Goal: Information Seeking & Learning: Find specific fact

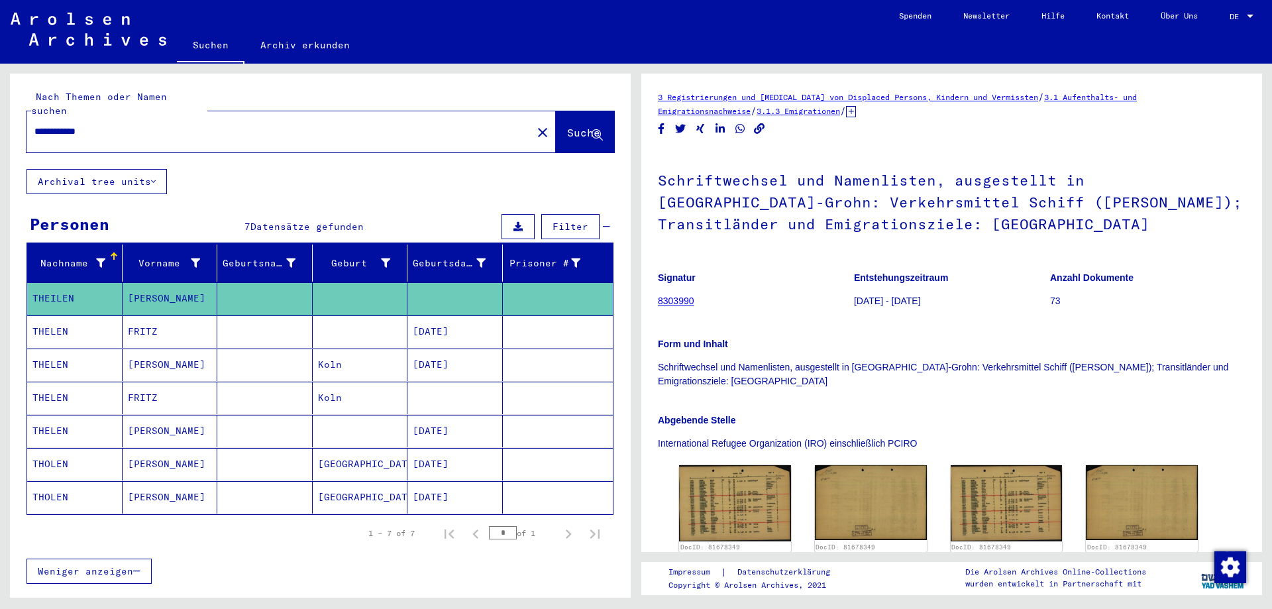
click at [40, 348] on mat-cell "THELEN" at bounding box center [74, 364] width 95 height 32
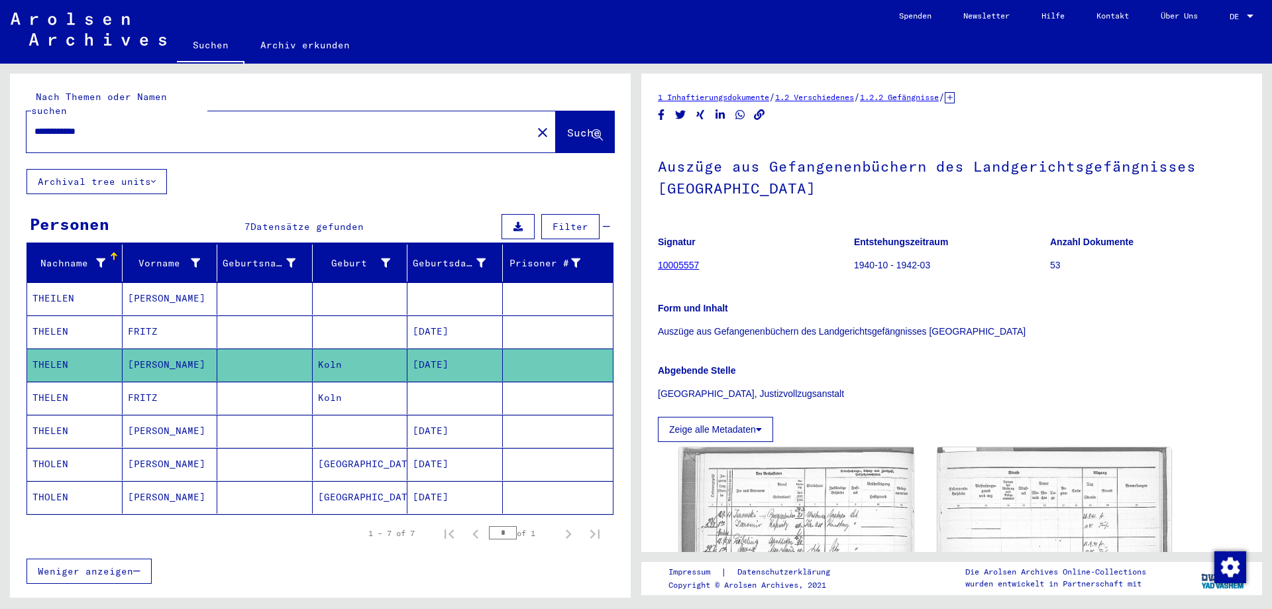
scroll to position [286, 0]
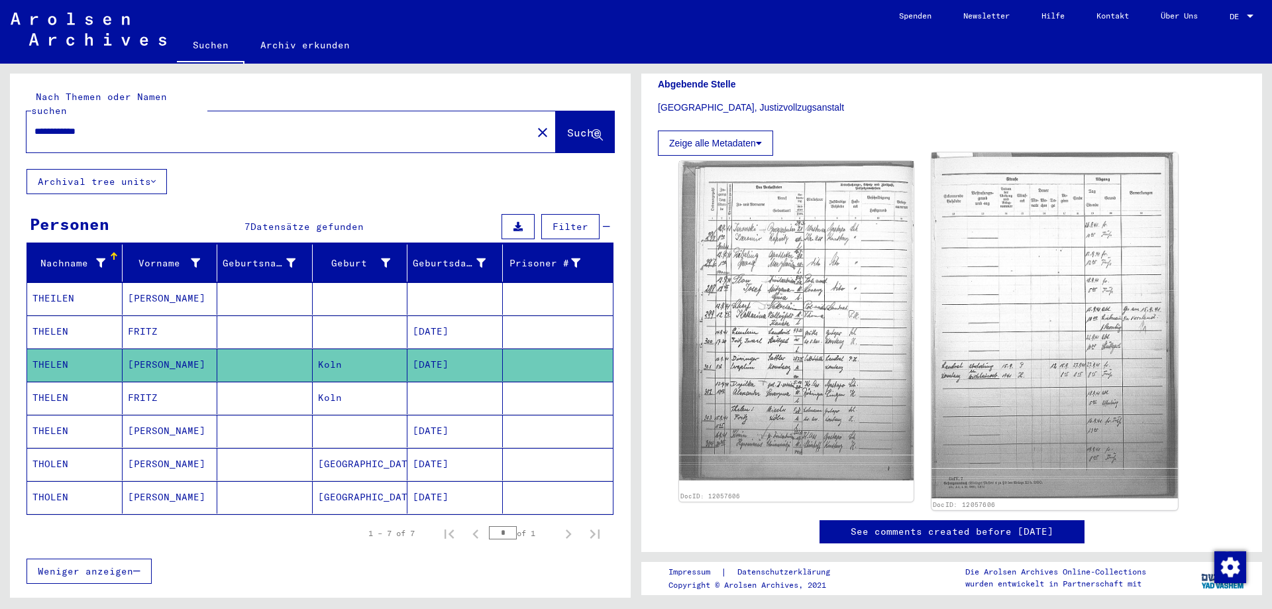
click at [1135, 425] on img at bounding box center [1054, 325] width 246 height 346
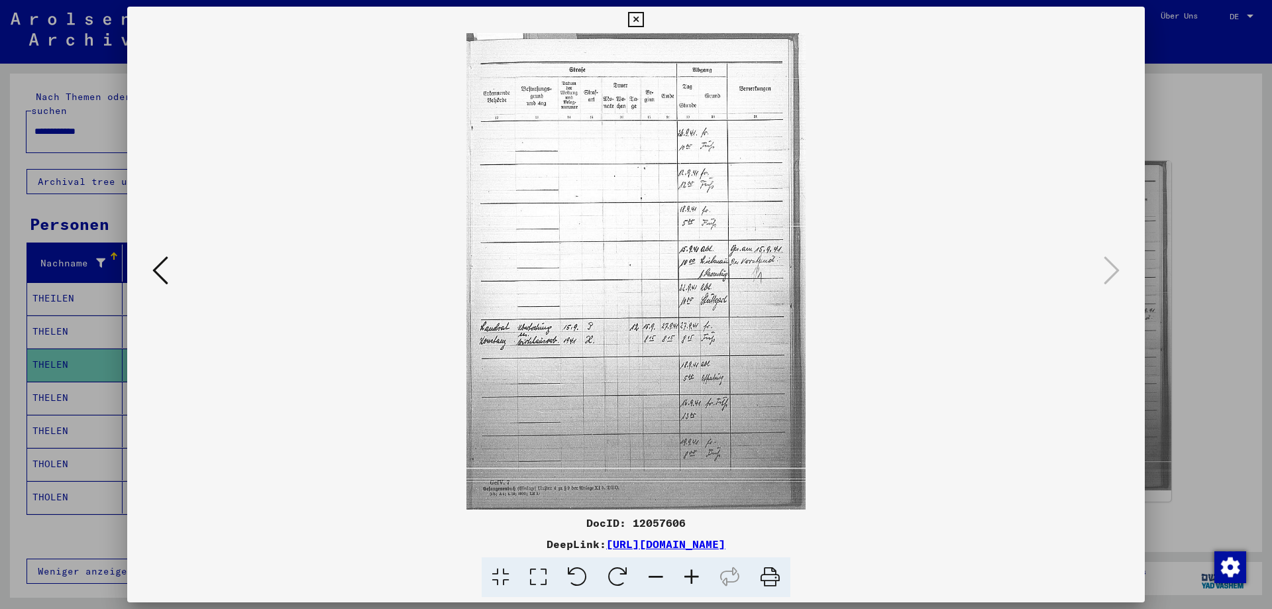
click at [692, 582] on icon at bounding box center [692, 577] width 36 height 40
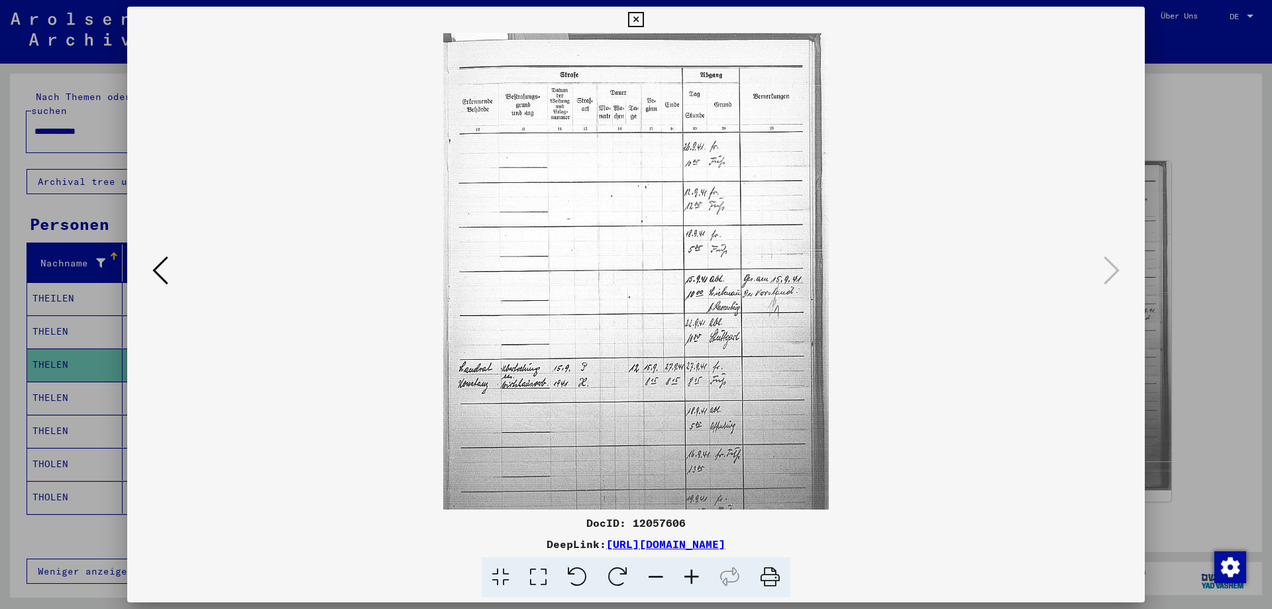
click at [692, 582] on icon at bounding box center [692, 577] width 36 height 40
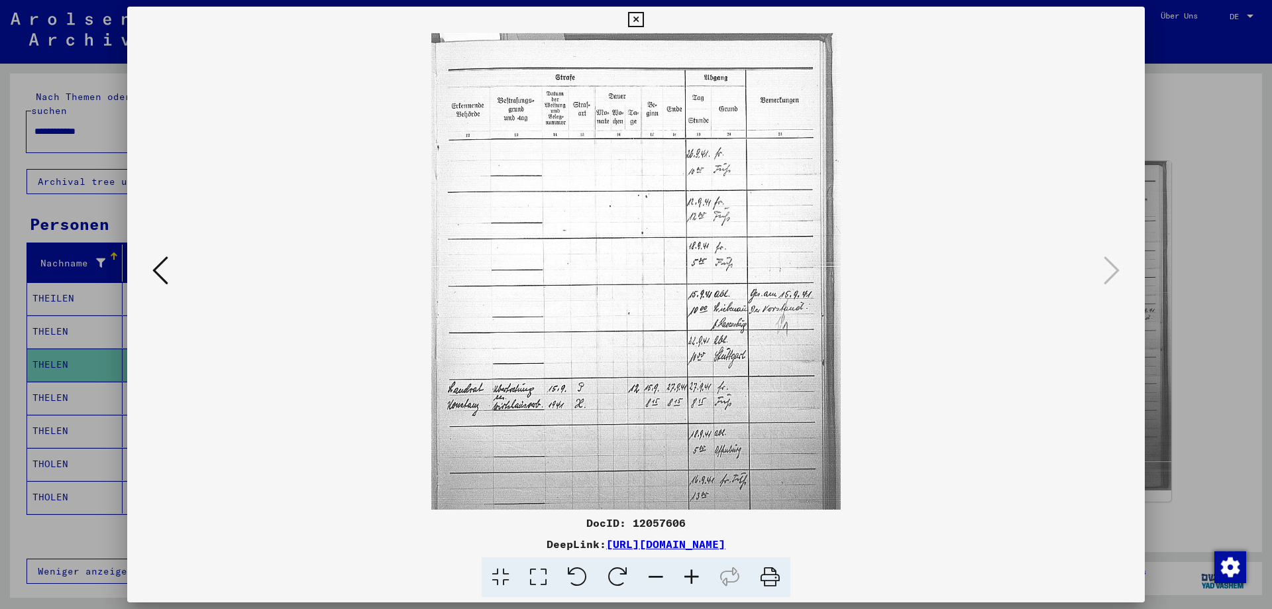
click at [692, 582] on icon at bounding box center [692, 577] width 36 height 40
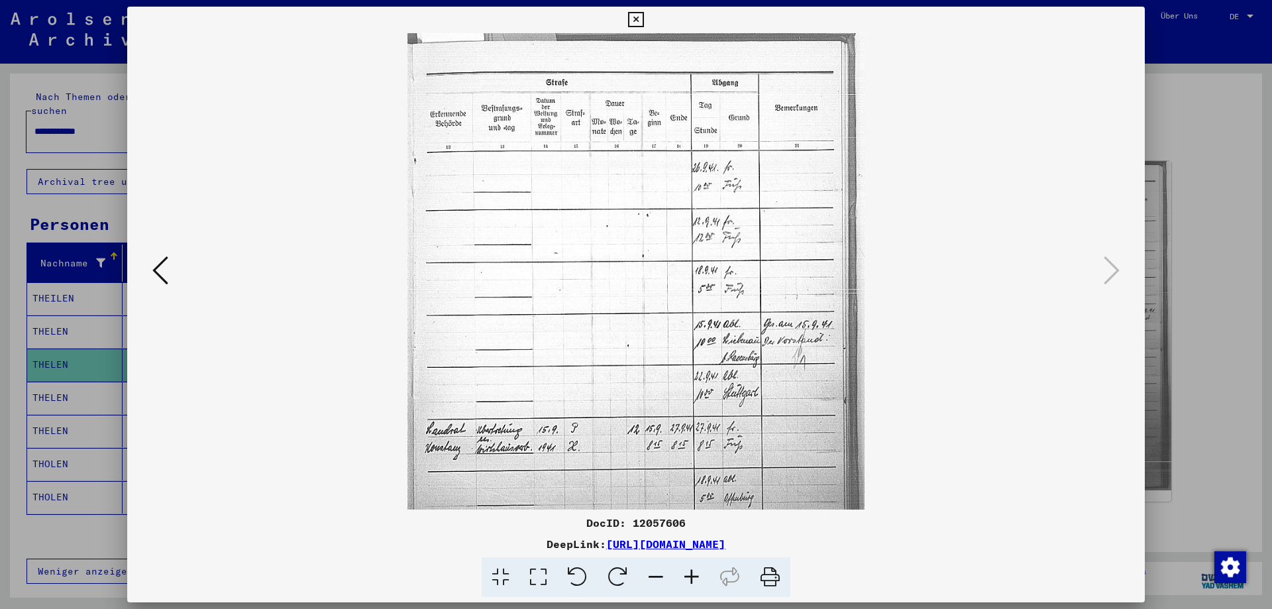
click at [692, 582] on icon at bounding box center [692, 577] width 36 height 40
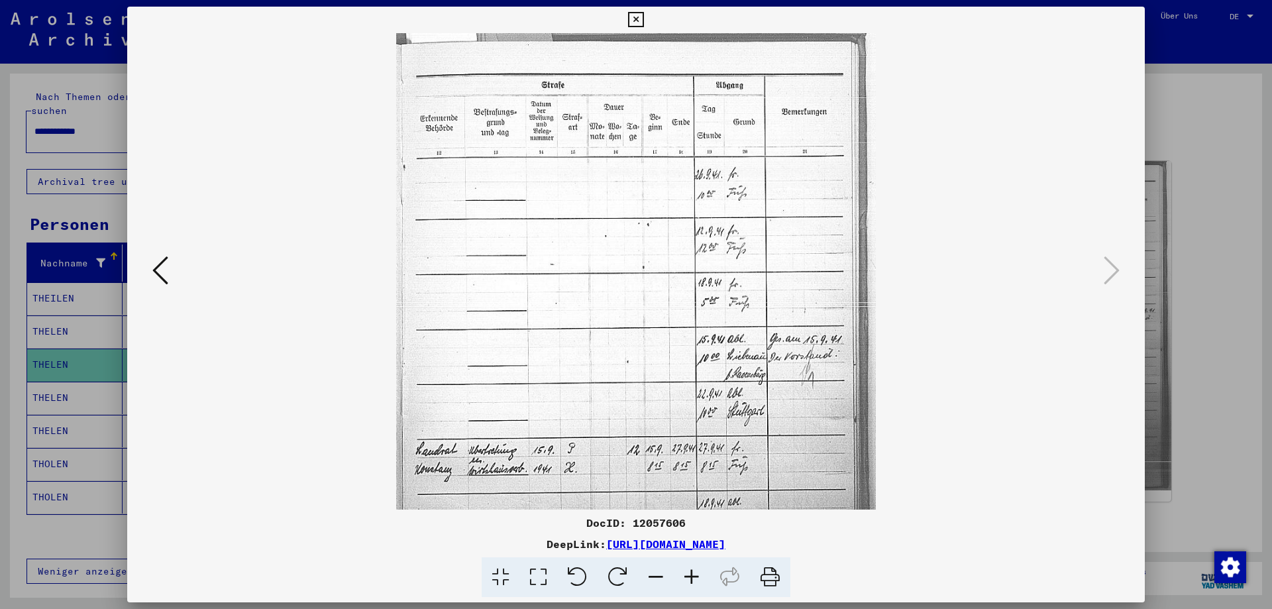
click at [692, 582] on icon at bounding box center [692, 577] width 36 height 40
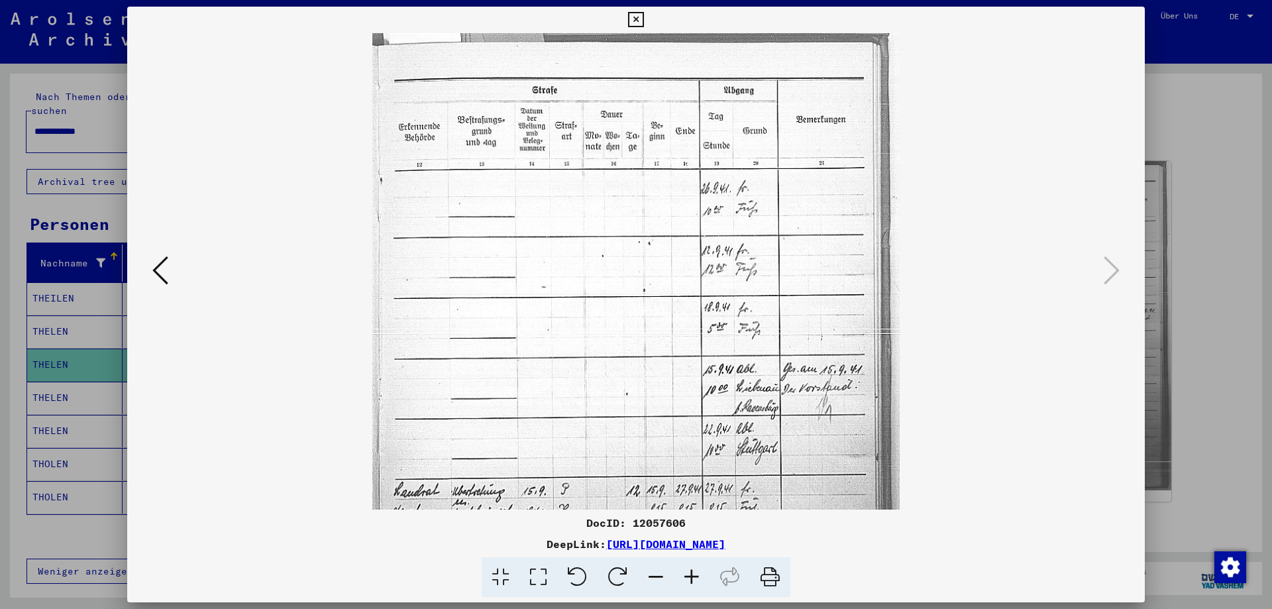
click at [692, 582] on icon at bounding box center [692, 577] width 36 height 40
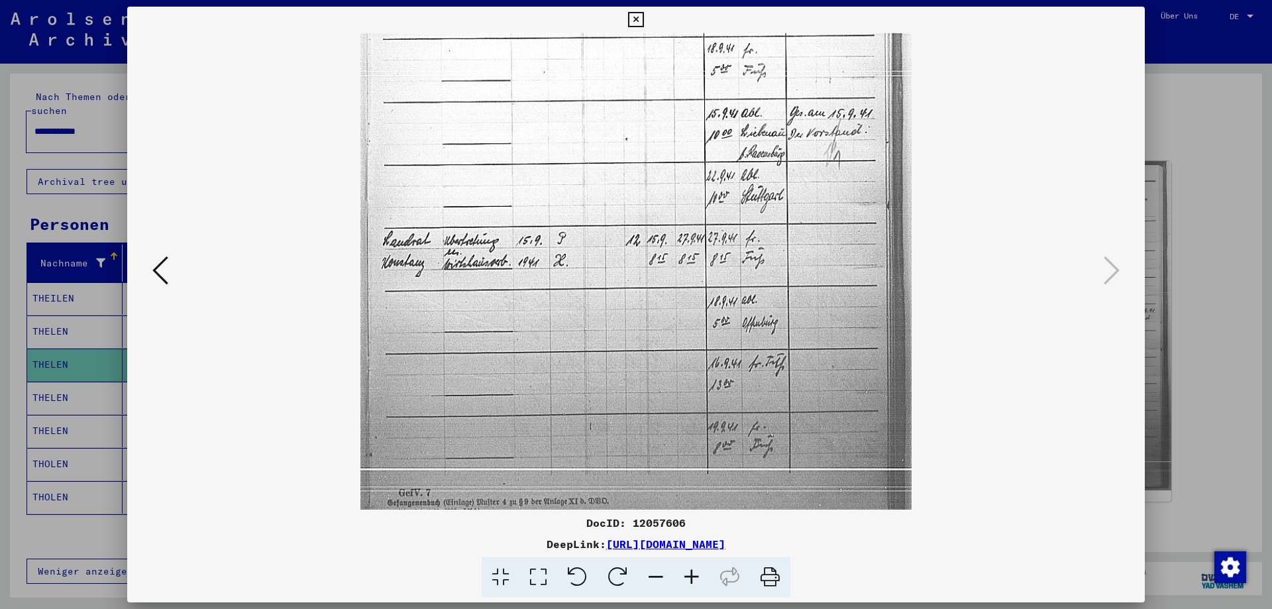
scroll to position [273, 0]
drag, startPoint x: 865, startPoint y: 457, endPoint x: 772, endPoint y: 184, distance: 288.3
click at [772, 184] on img at bounding box center [635, 147] width 551 height 774
click at [643, 19] on icon at bounding box center [635, 20] width 15 height 16
